Goal: Task Accomplishment & Management: Use online tool/utility

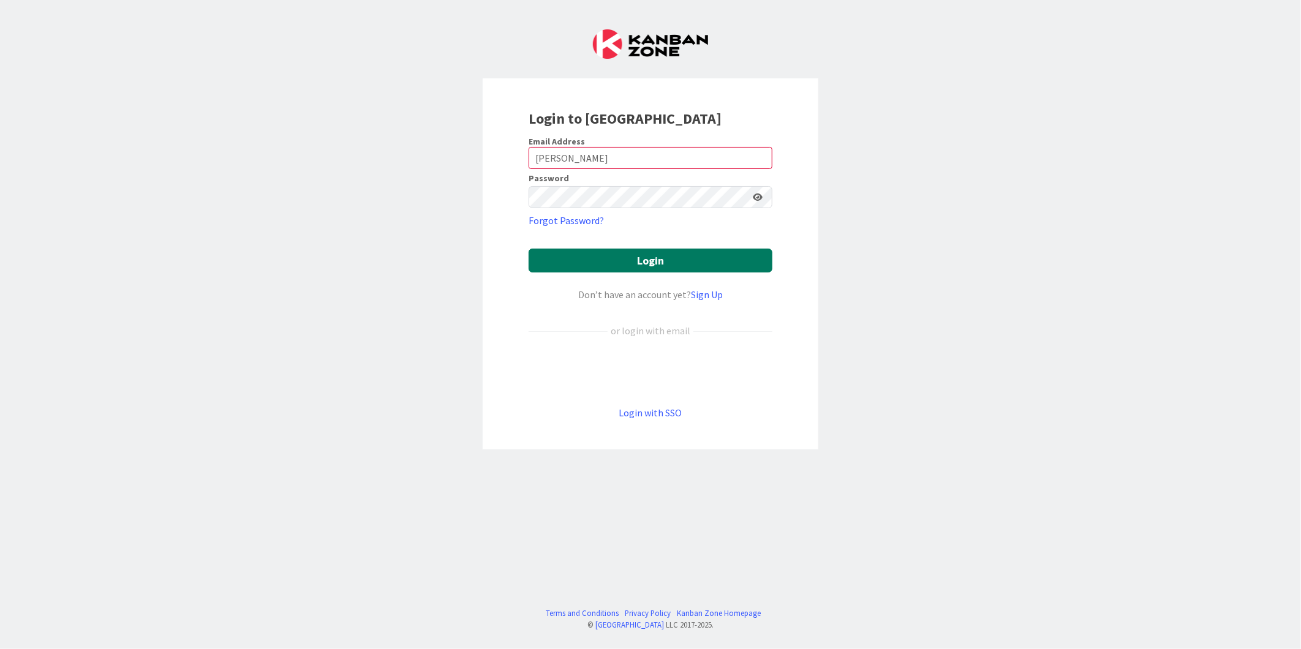
click at [625, 267] on button "Login" at bounding box center [651, 261] width 244 height 24
click at [807, 236] on div "Login to [GEOGRAPHIC_DATA] Email Address Middleton Password Forgot Password? Lo…" at bounding box center [651, 263] width 336 height 371
click at [669, 262] on button "Login" at bounding box center [651, 261] width 244 height 24
click at [757, 237] on form "Email Address Middleton Password Forgot Password? Login Don’t have an account y…" at bounding box center [651, 278] width 244 height 284
click at [537, 261] on button "Login" at bounding box center [651, 261] width 244 height 24
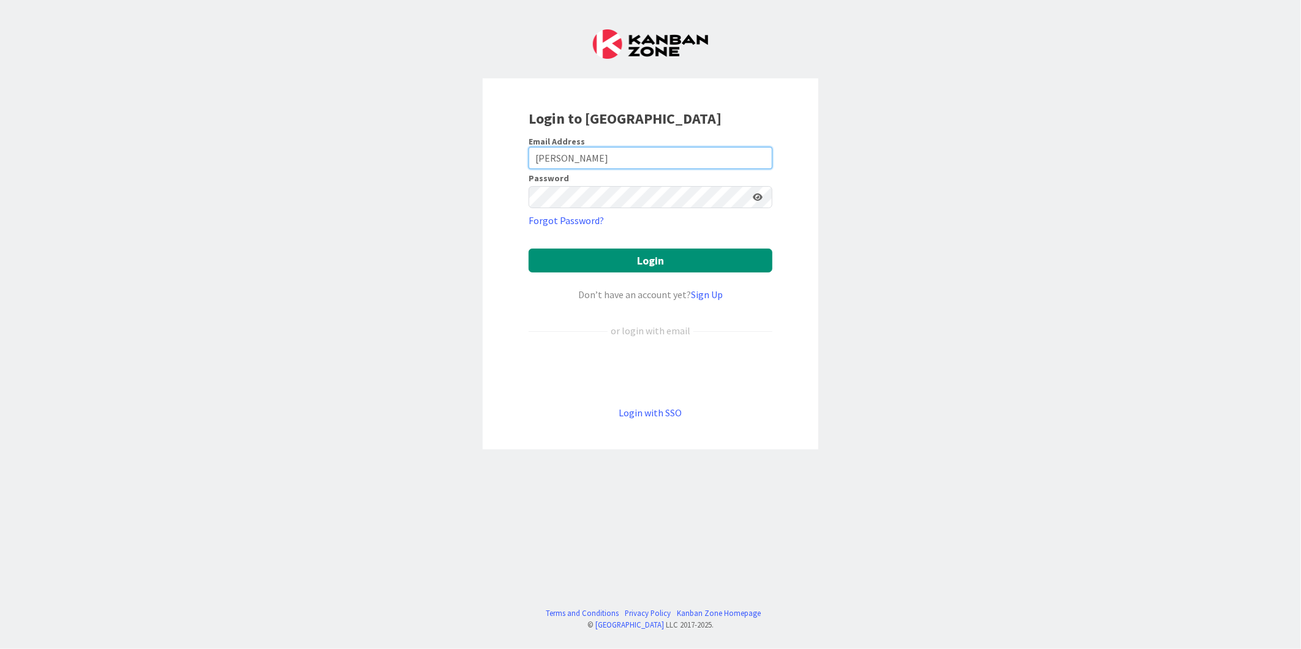
click at [701, 157] on input "[PERSON_NAME]" at bounding box center [651, 158] width 244 height 22
click at [793, 219] on div "Login to [GEOGRAPHIC_DATA] Email Address Middleton Password Forgot Password? Lo…" at bounding box center [651, 263] width 336 height 371
click at [779, 172] on div "Login to [GEOGRAPHIC_DATA] Email Address Middleton Password Forgot Password? Lo…" at bounding box center [651, 263] width 336 height 371
click at [758, 198] on icon at bounding box center [758, 197] width 10 height 9
click at [619, 157] on input "[PERSON_NAME]" at bounding box center [651, 158] width 244 height 22
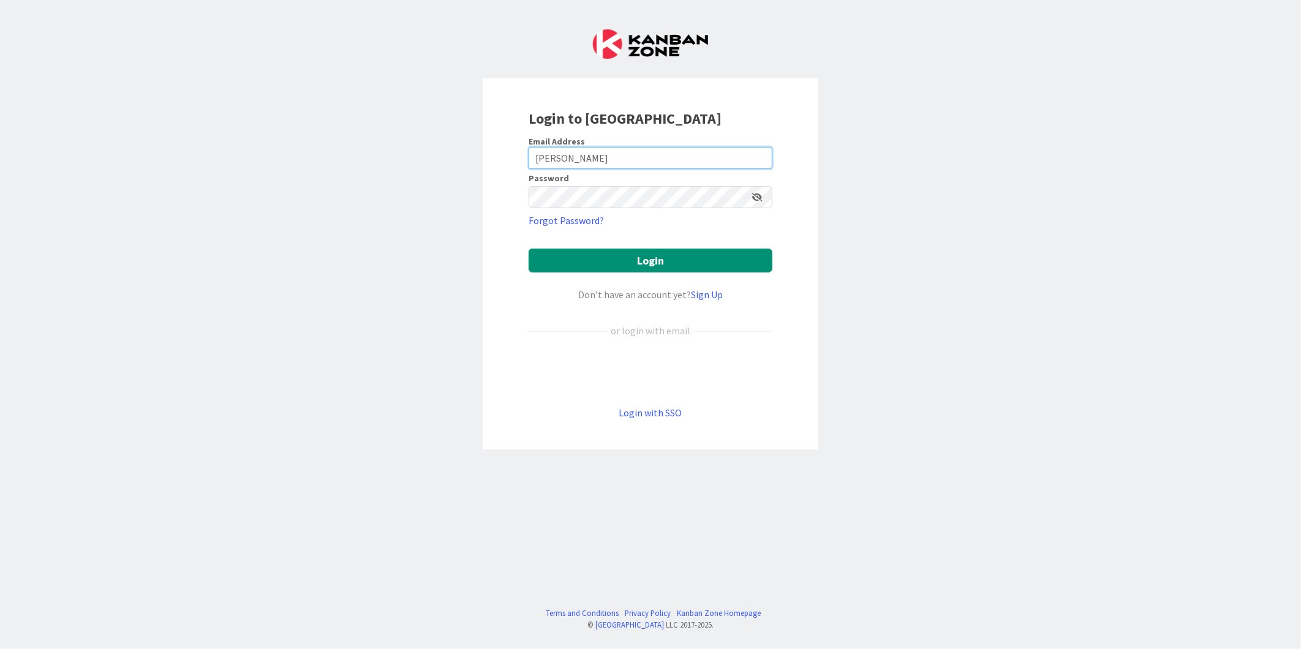
drag, startPoint x: 592, startPoint y: 157, endPoint x: 428, endPoint y: 156, distance: 164.2
click at [428, 156] on div "Login to [GEOGRAPHIC_DATA] Email Address Middleton Password Forgot Password? Lo…" at bounding box center [650, 324] width 1301 height 649
type input "[EMAIL_ADDRESS][DOMAIN_NAME]"
click at [796, 161] on div "Login to [GEOGRAPHIC_DATA] Email Address [EMAIL_ADDRESS][DOMAIN_NAME] Password …" at bounding box center [651, 263] width 336 height 371
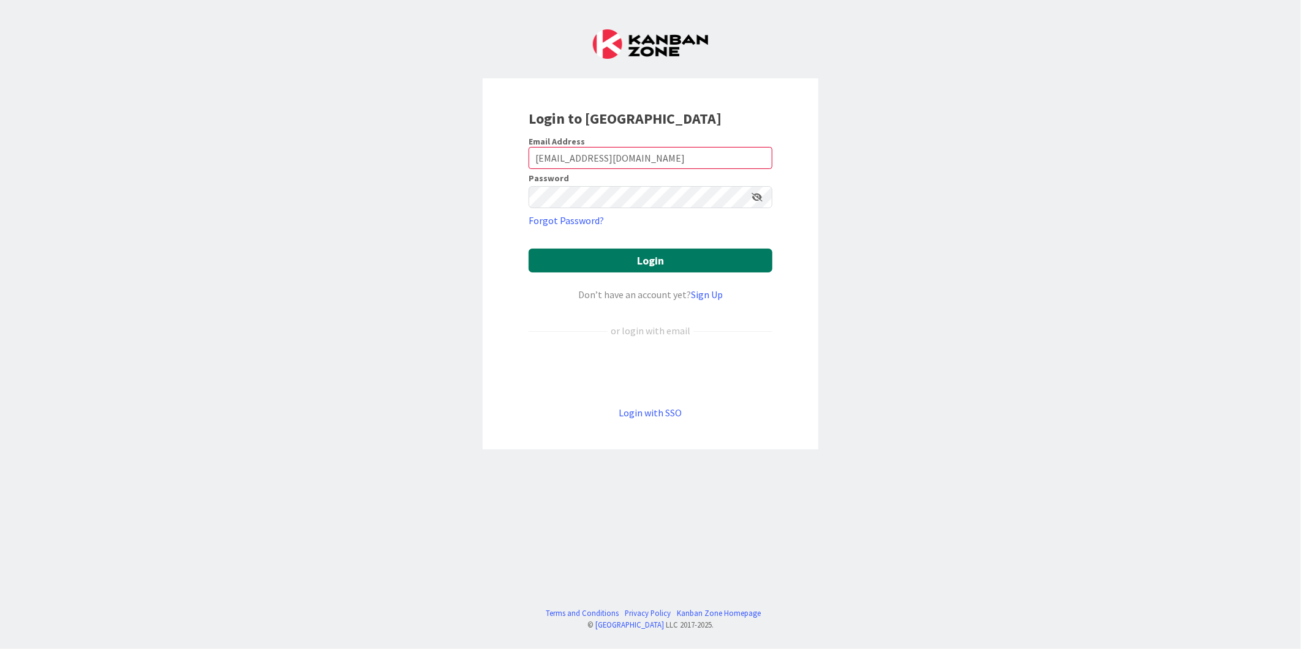
click at [663, 260] on button "Login" at bounding box center [651, 261] width 244 height 24
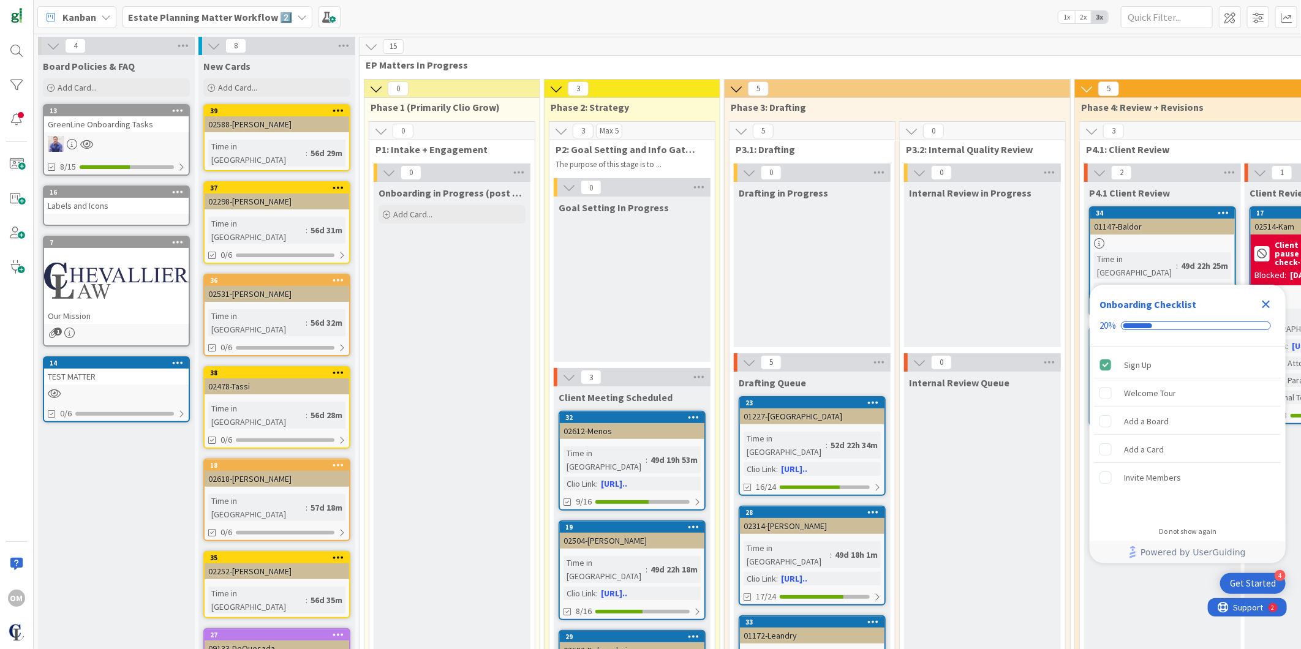
click at [1267, 300] on icon "Close Checklist" at bounding box center [1266, 304] width 15 height 15
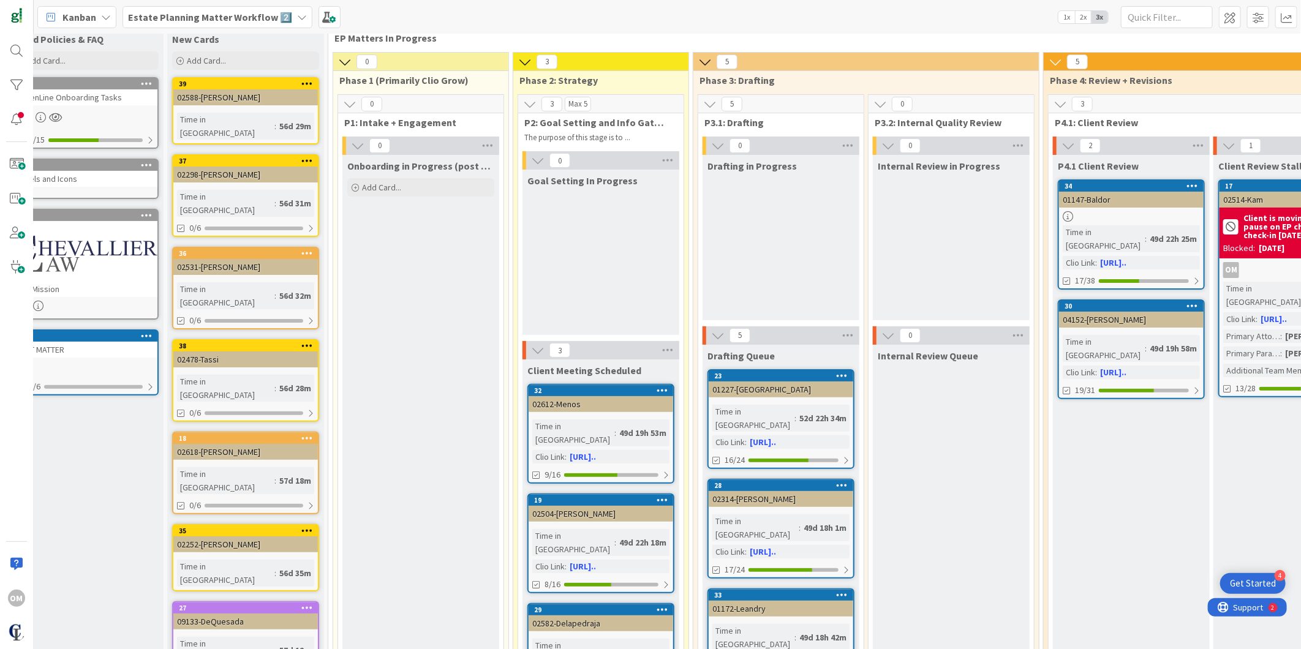
scroll to position [0, 31]
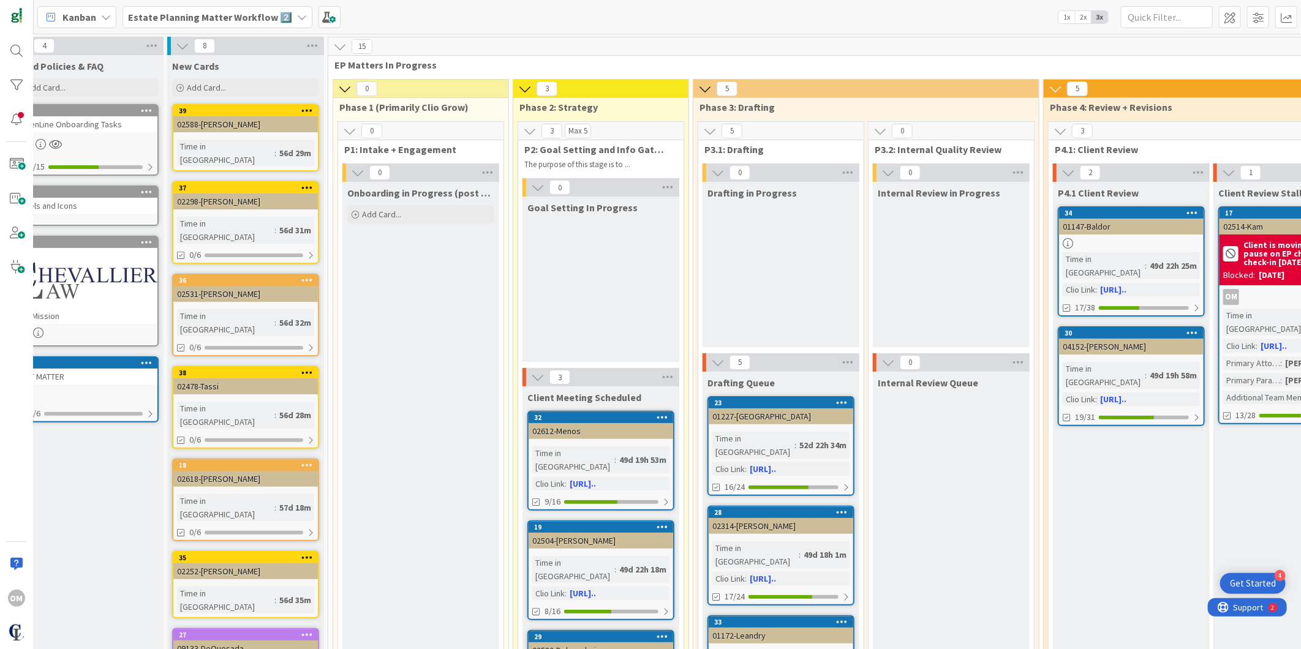
click at [284, 20] on b "Estate Planning Matter Workflow 2️⃣" at bounding box center [210, 17] width 164 height 12
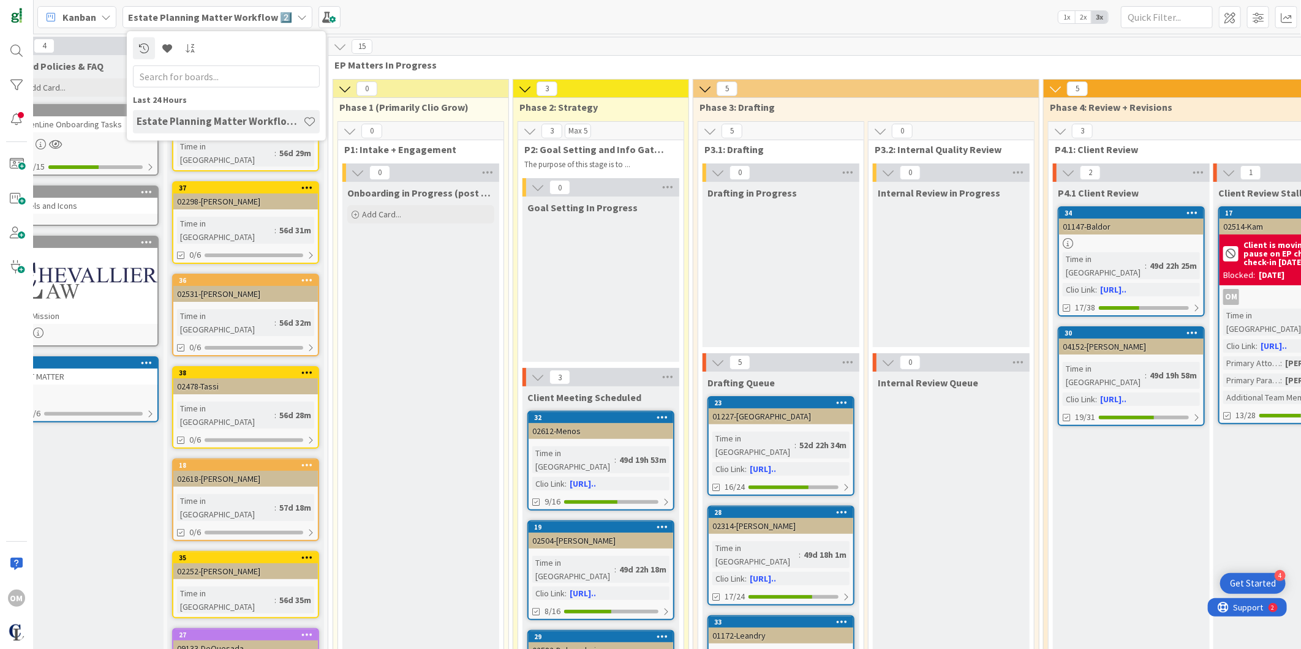
click at [539, 23] on div "Kanban Estate Planning Matter Workflow 2️⃣ Last 24 Hours Estate Planning Matter…" at bounding box center [667, 17] width 1267 height 34
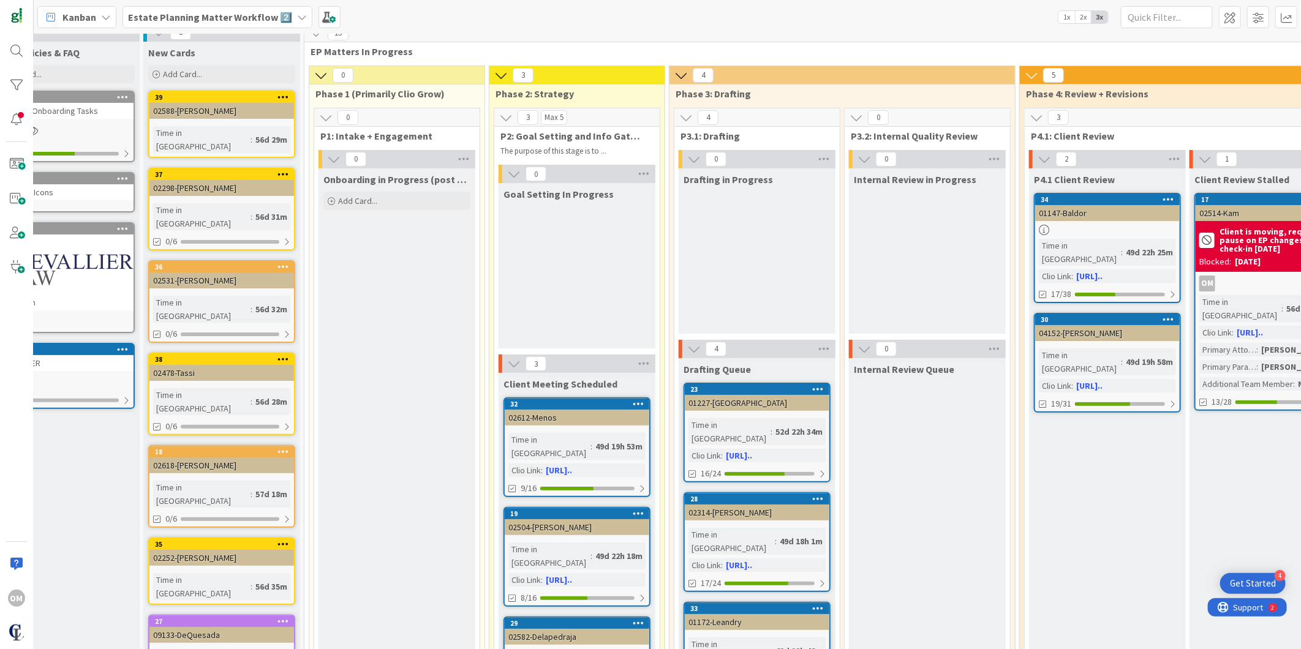
scroll to position [0, 55]
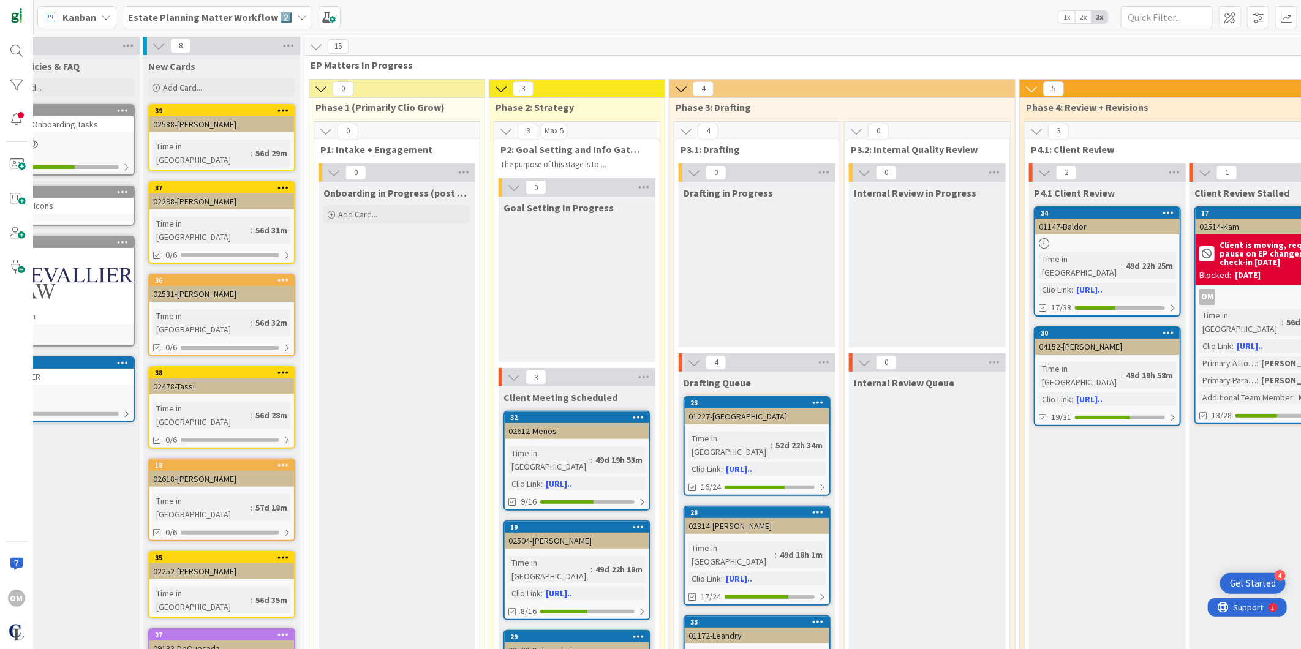
click at [813, 399] on icon at bounding box center [819, 402] width 12 height 9
